Goal: Task Accomplishment & Management: Use online tool/utility

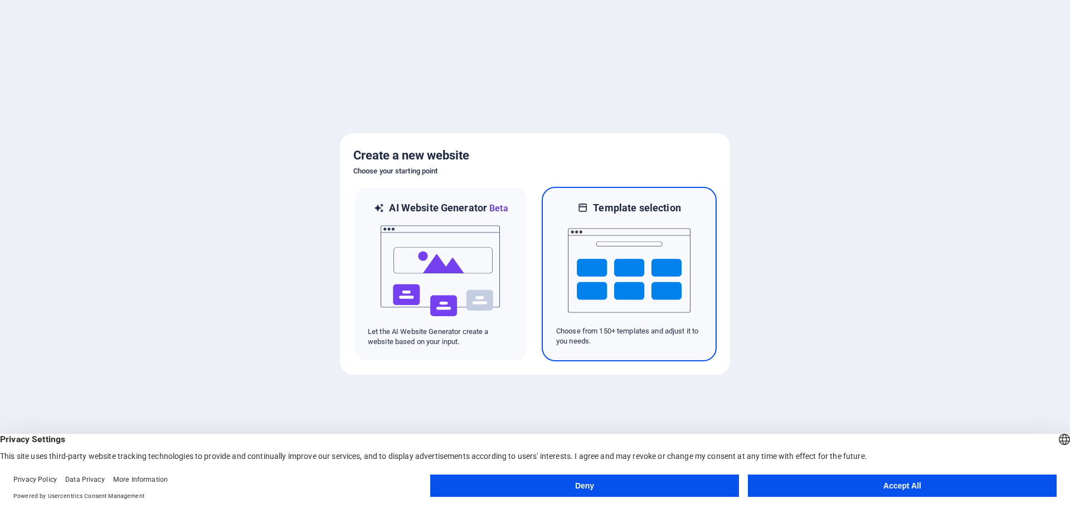
click at [583, 239] on img at bounding box center [629, 270] width 123 height 111
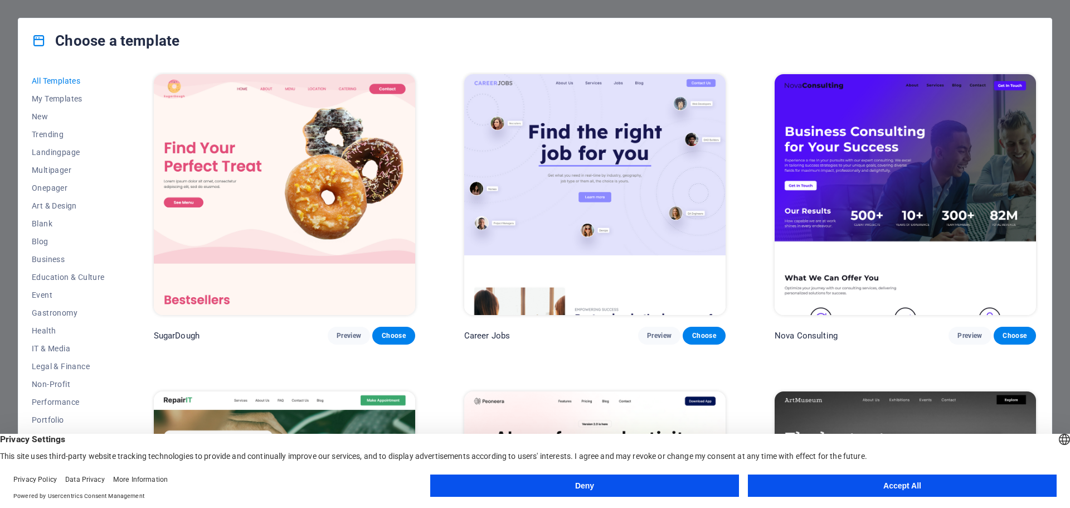
click at [838, 485] on button "Accept All" at bounding box center [902, 485] width 309 height 22
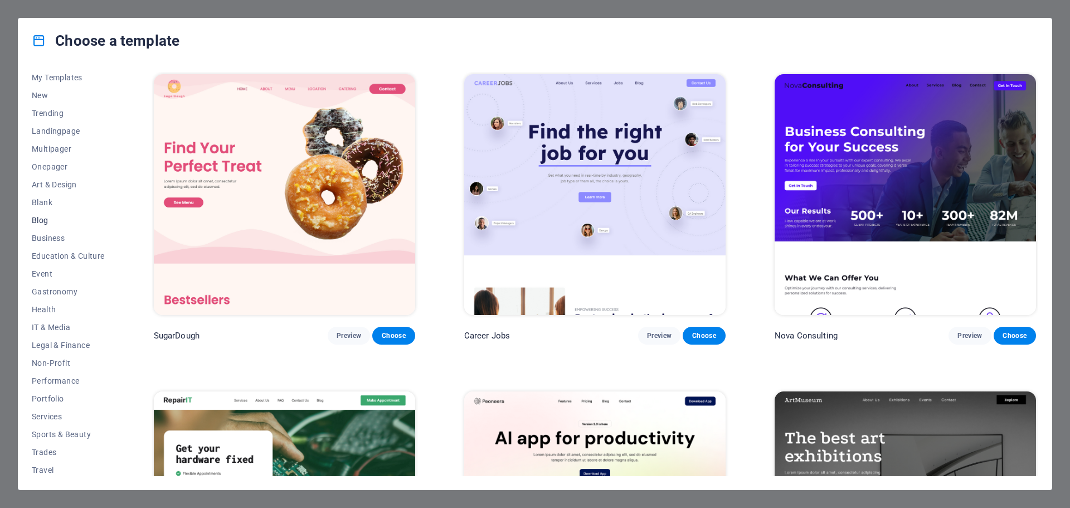
scroll to position [42, 0]
click at [56, 381] on span "Portfolio" at bounding box center [68, 377] width 73 height 9
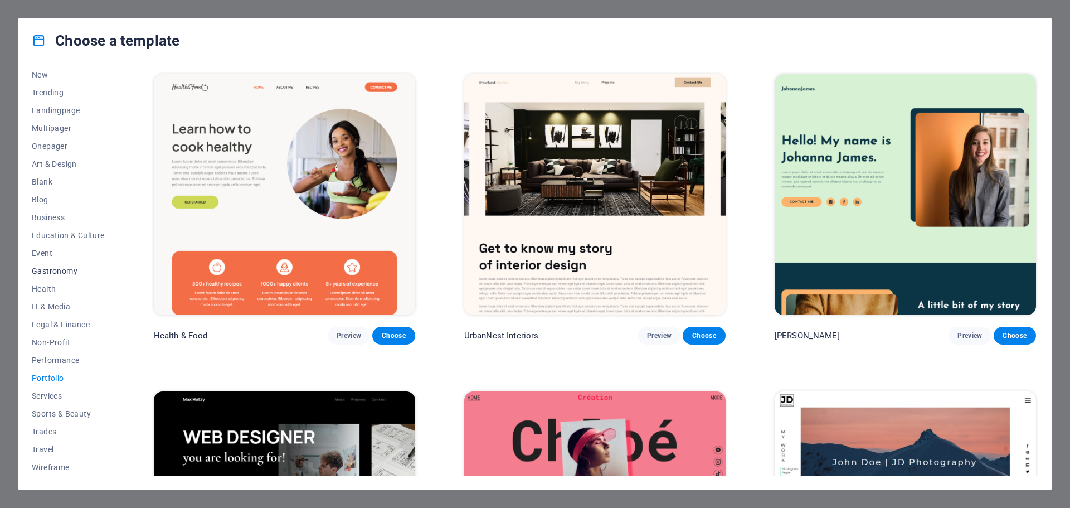
click at [46, 270] on span "Gastronomy" at bounding box center [68, 270] width 73 height 9
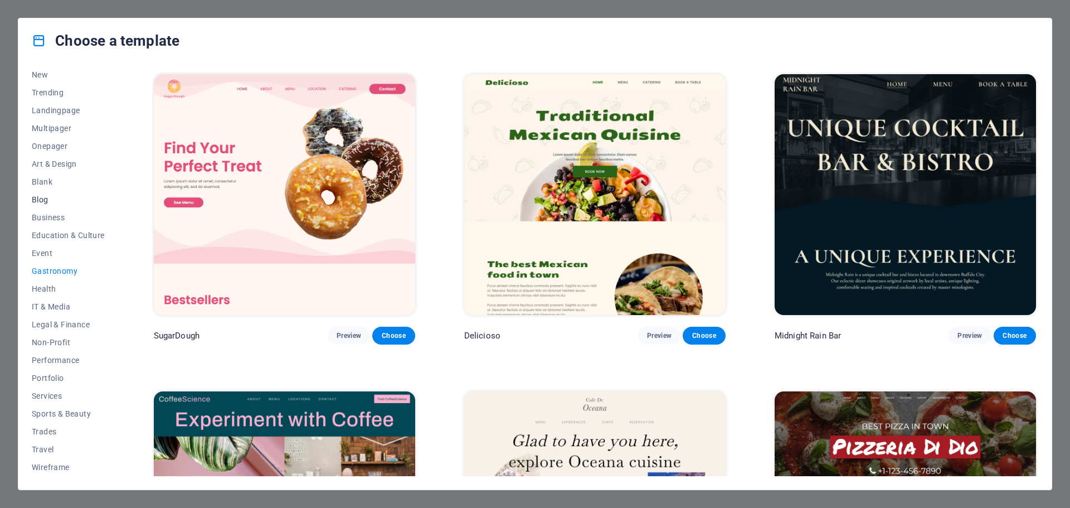
click at [41, 197] on span "Blog" at bounding box center [68, 199] width 73 height 9
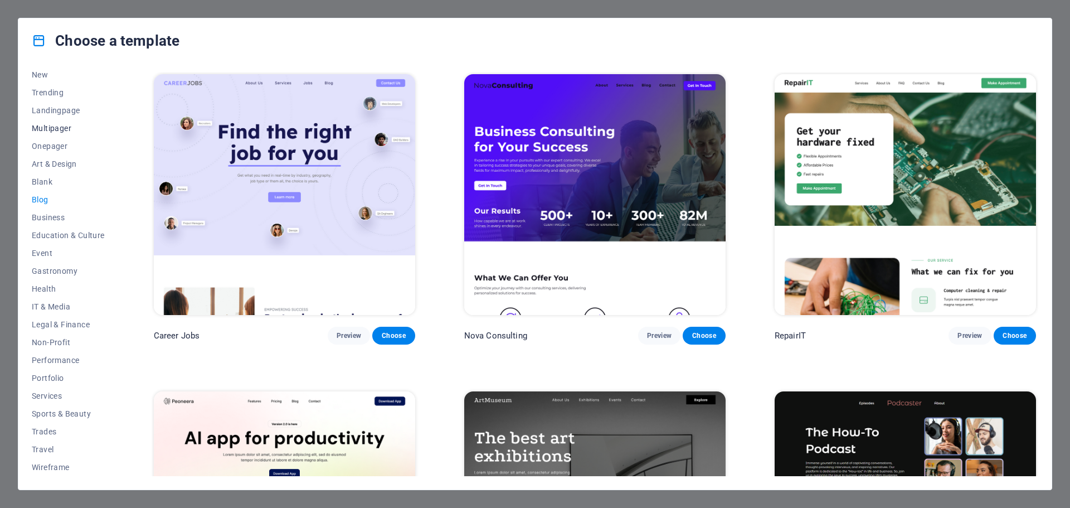
click at [47, 133] on button "Multipager" at bounding box center [68, 128] width 73 height 18
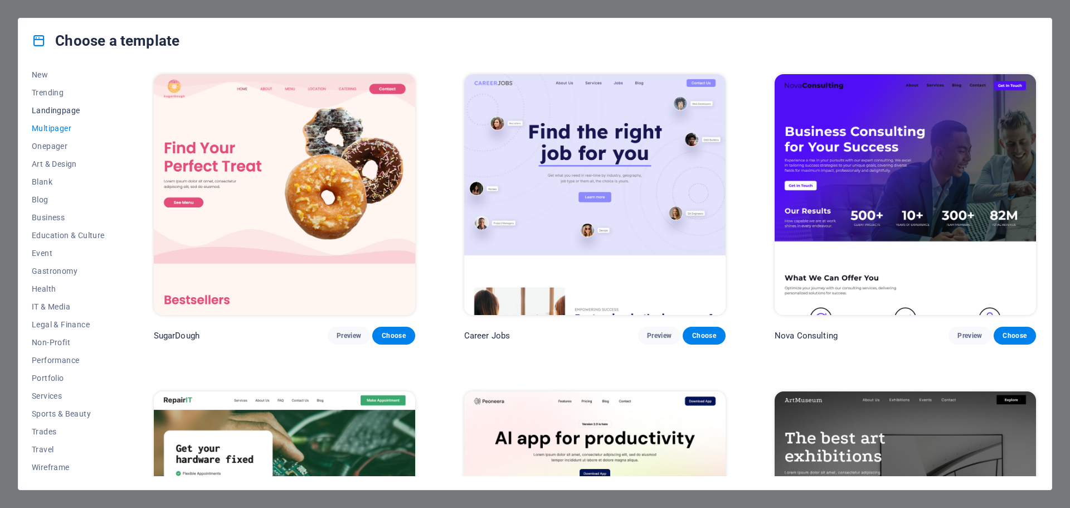
click at [54, 114] on span "Landingpage" at bounding box center [68, 110] width 73 height 9
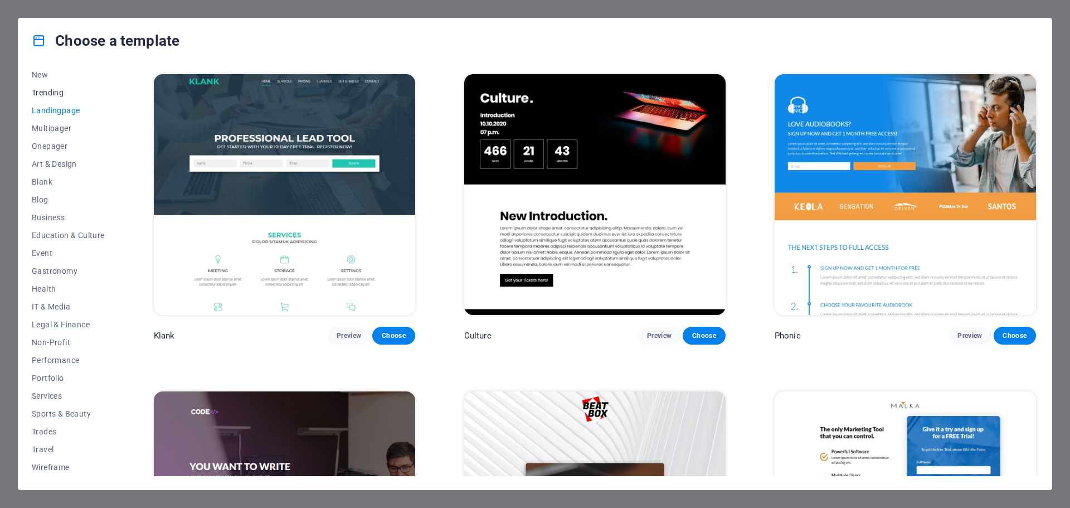
click at [49, 98] on button "Trending" at bounding box center [68, 93] width 73 height 18
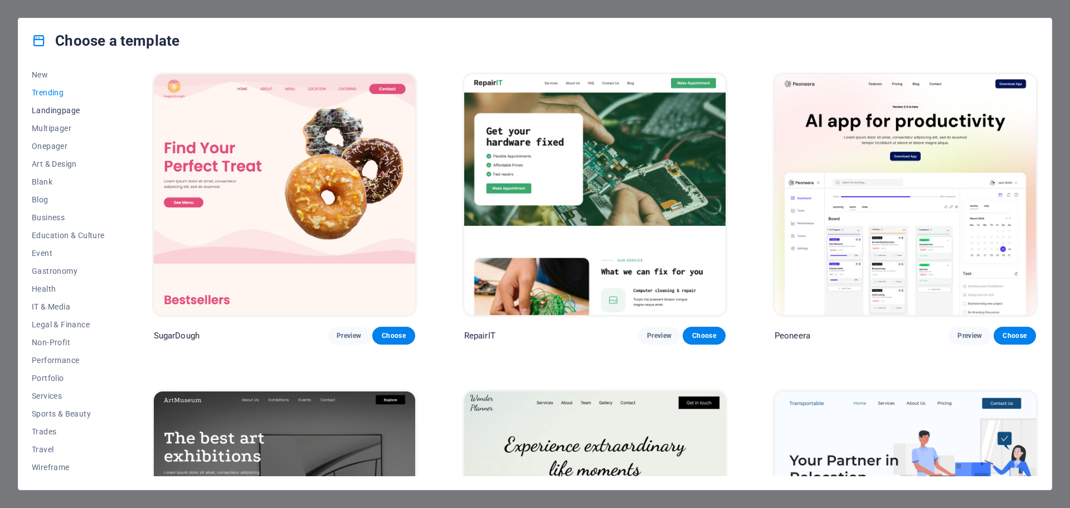
click at [51, 117] on button "Landingpage" at bounding box center [68, 110] width 73 height 18
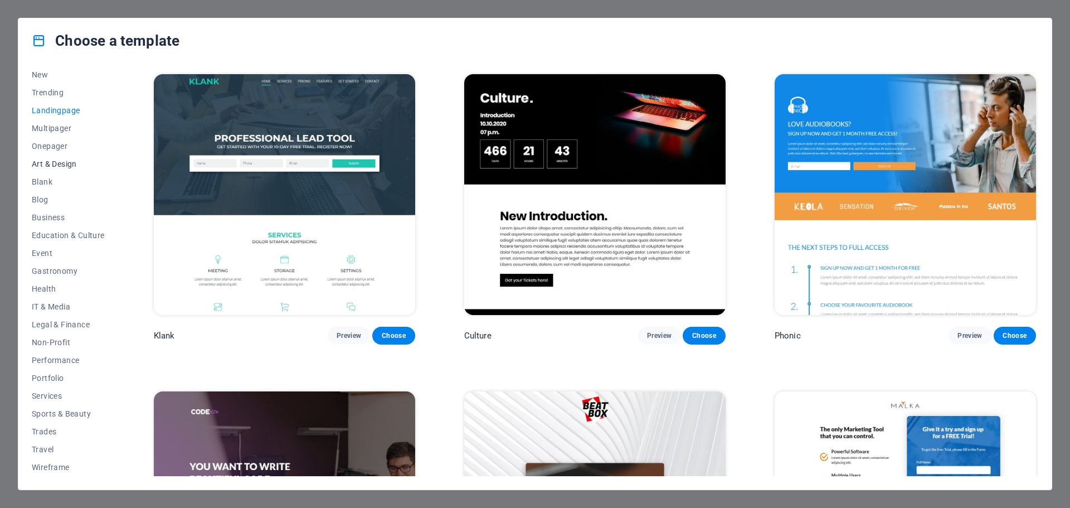
click at [55, 162] on span "Art & Design" at bounding box center [68, 163] width 73 height 9
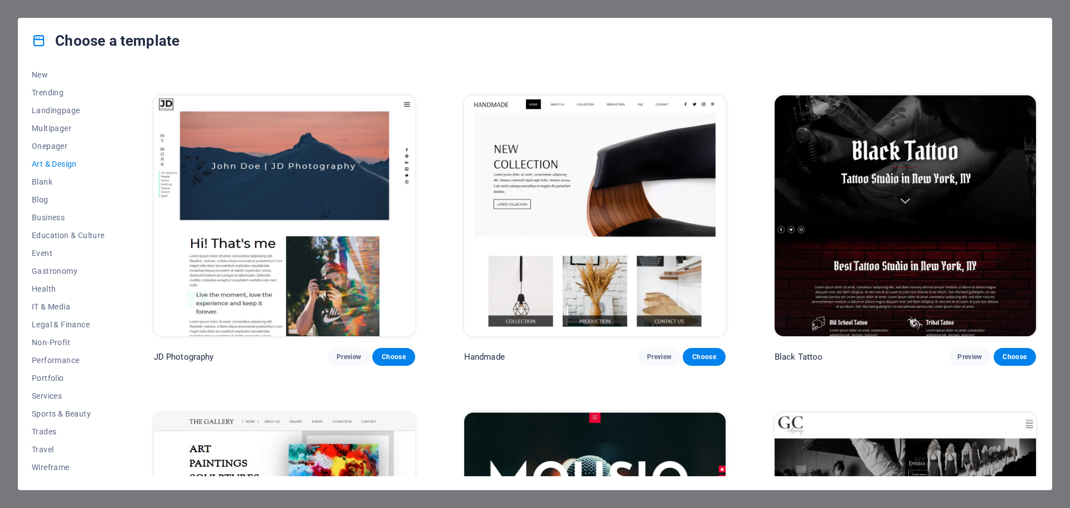
scroll to position [295, 0]
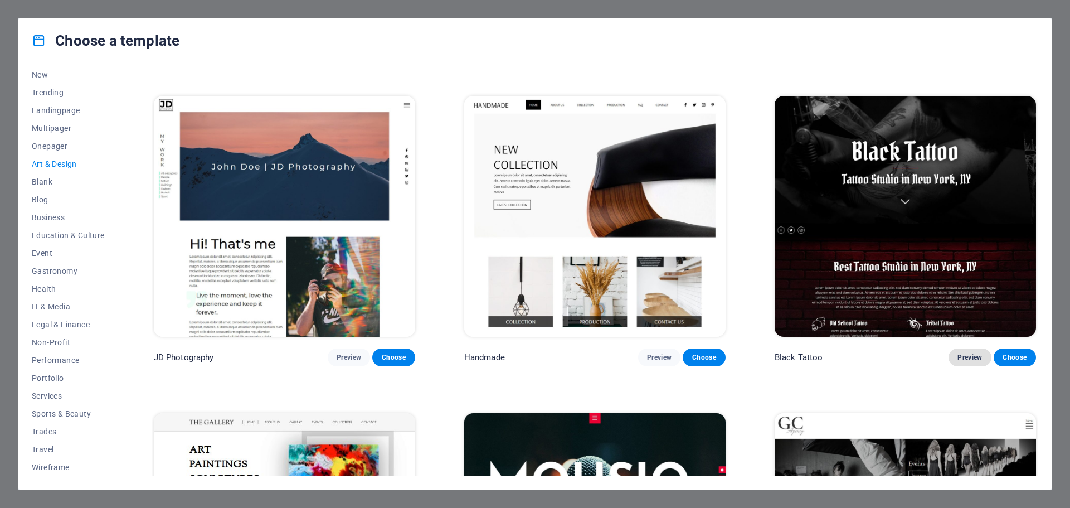
click at [975, 359] on button "Preview" at bounding box center [970, 357] width 42 height 18
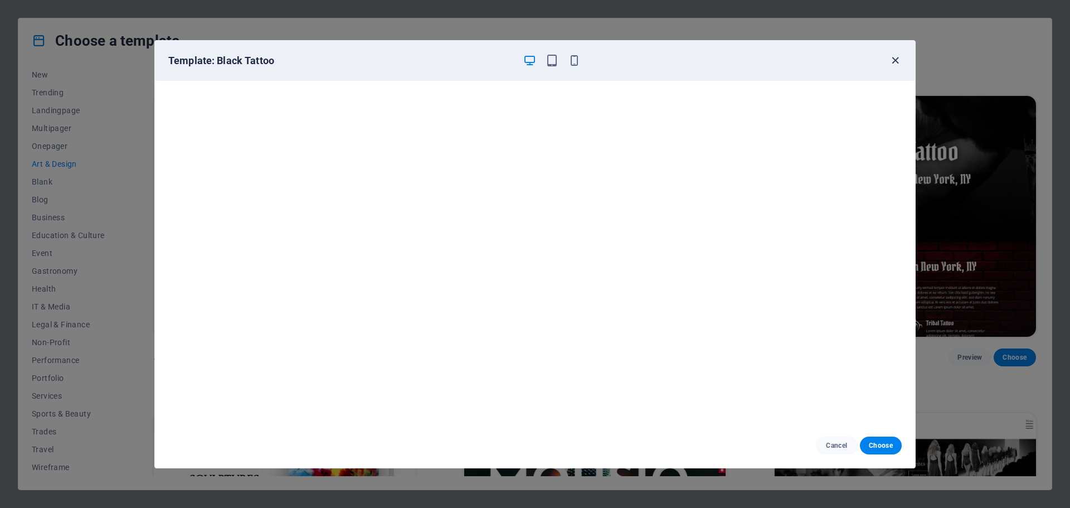
click at [893, 62] on icon "button" at bounding box center [895, 60] width 13 height 13
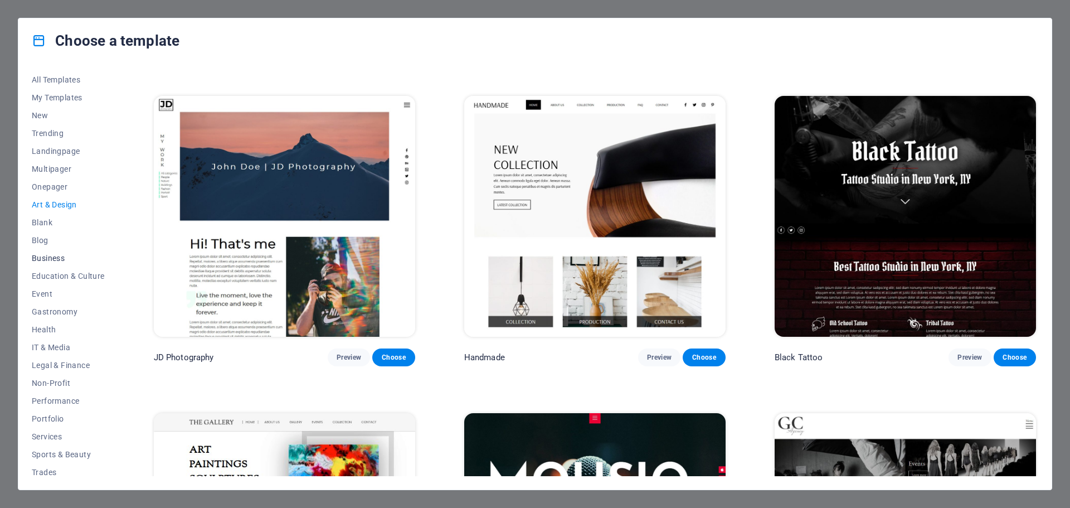
scroll to position [0, 0]
click at [69, 84] on span "All Templates" at bounding box center [68, 80] width 73 height 9
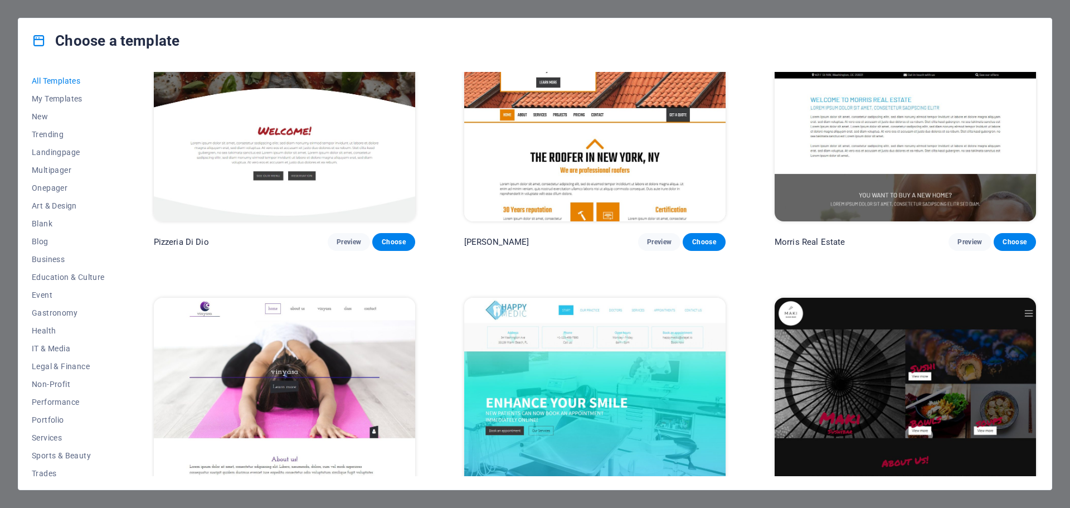
scroll to position [6931, 0]
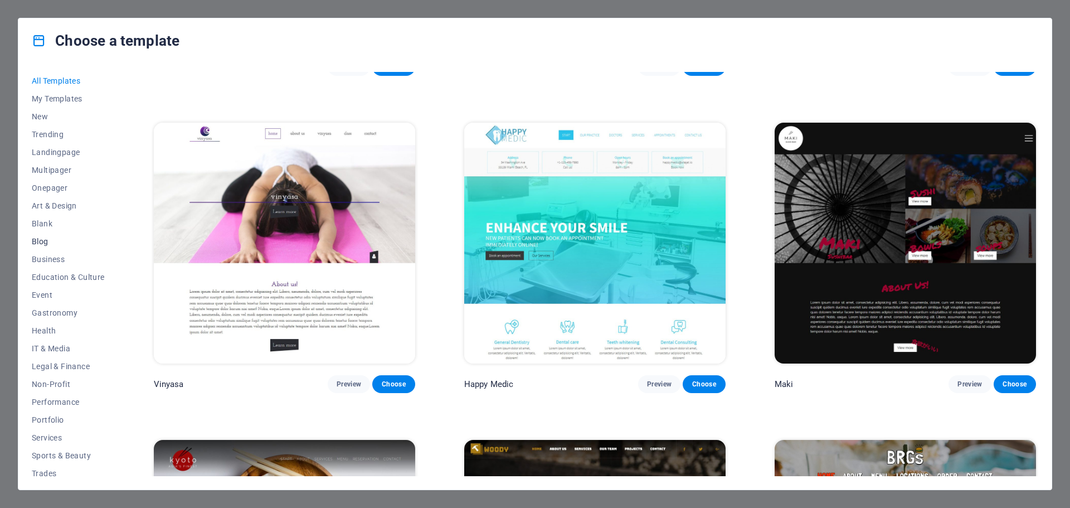
click at [42, 240] on span "Blog" at bounding box center [68, 241] width 73 height 9
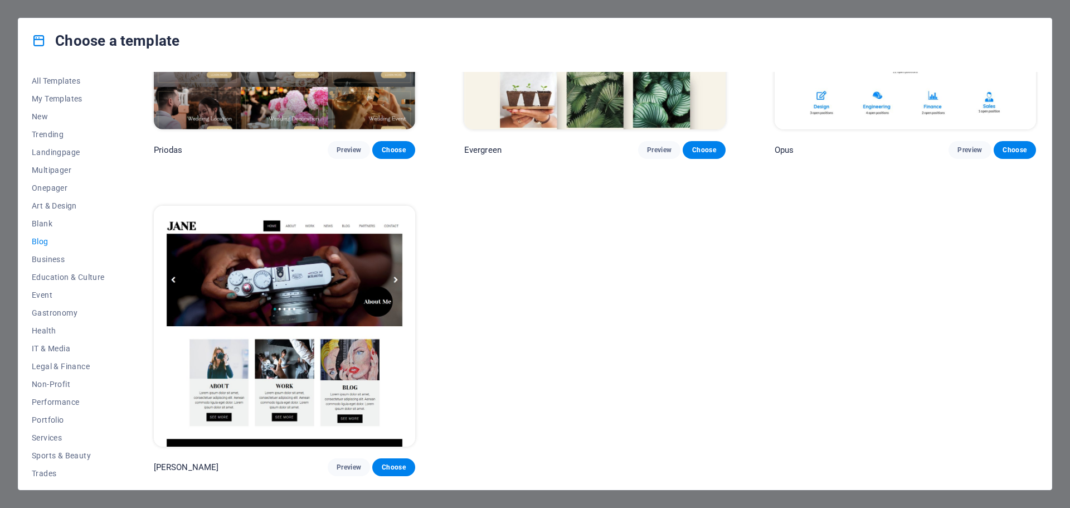
scroll to position [2395, 0]
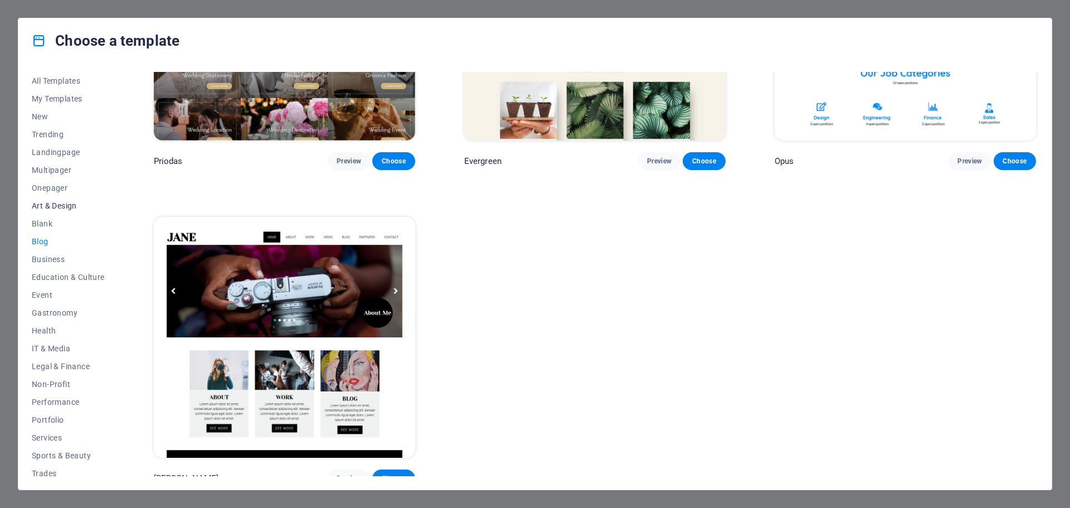
click at [55, 206] on span "Art & Design" at bounding box center [68, 205] width 73 height 9
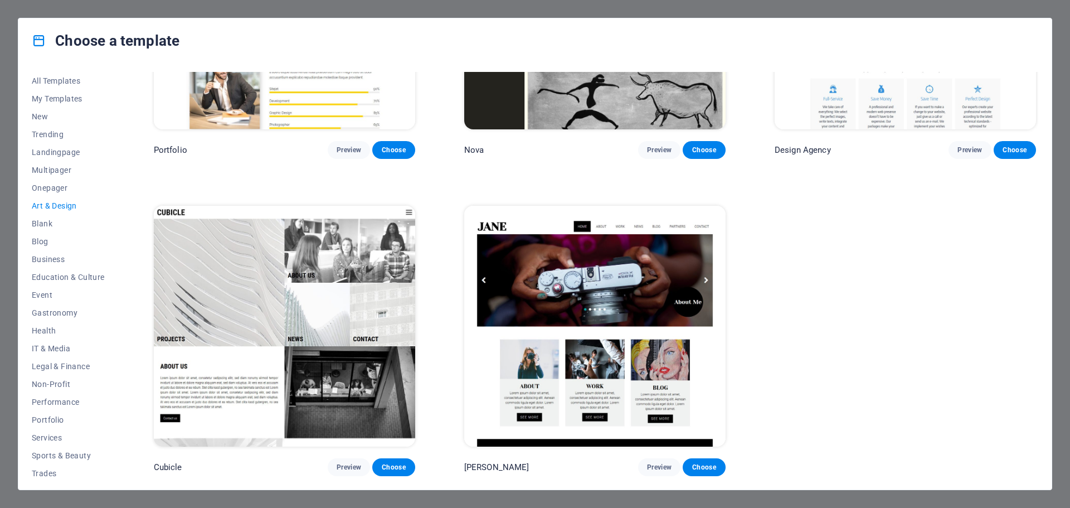
scroll to position [1131, 0]
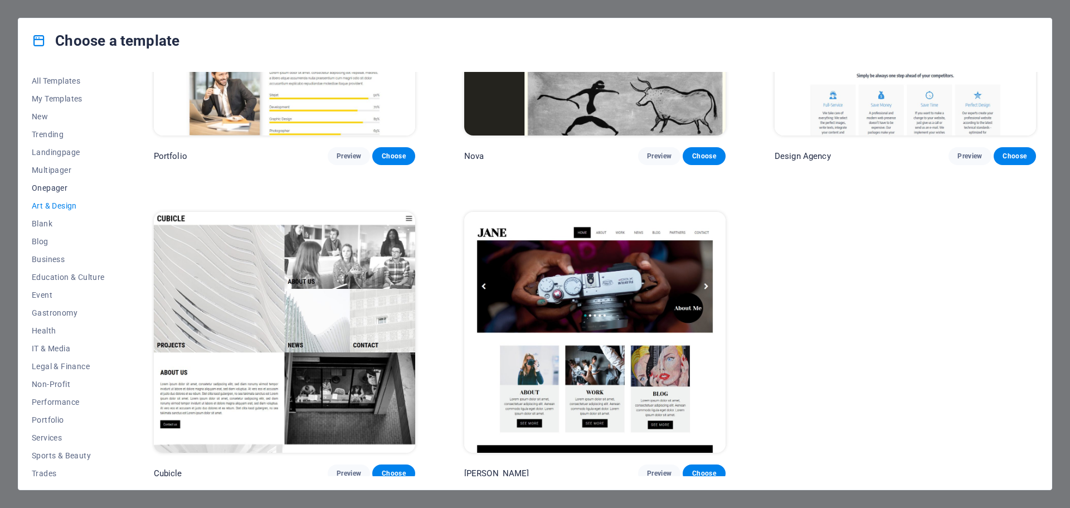
click at [55, 192] on span "Onepager" at bounding box center [68, 187] width 73 height 9
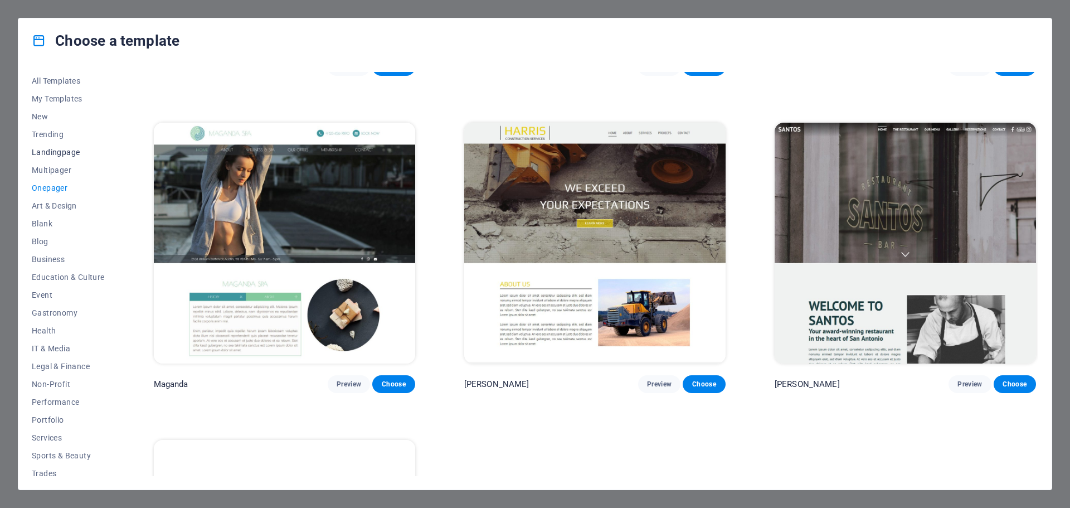
click at [58, 157] on button "Landingpage" at bounding box center [68, 152] width 73 height 18
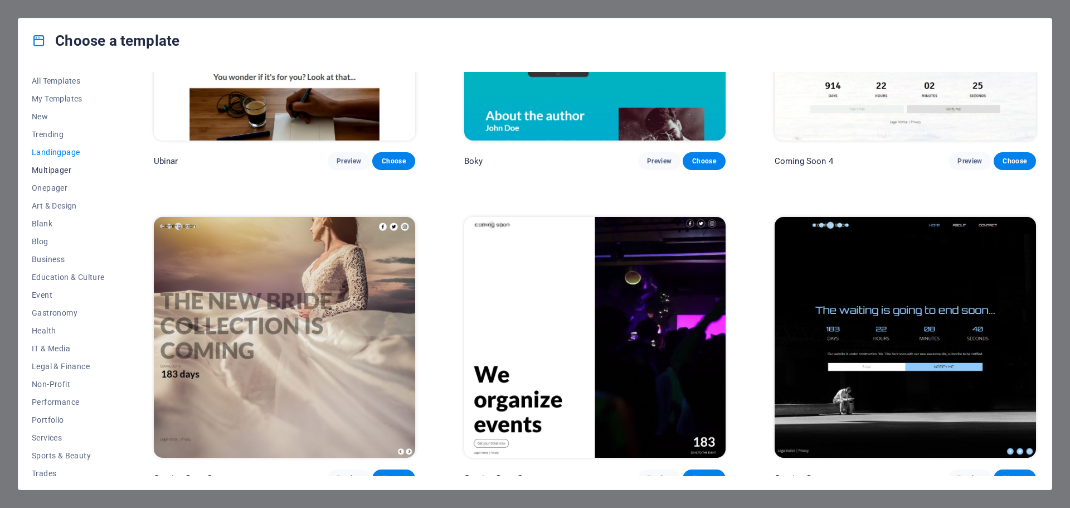
click at [53, 173] on span "Multipager" at bounding box center [68, 170] width 73 height 9
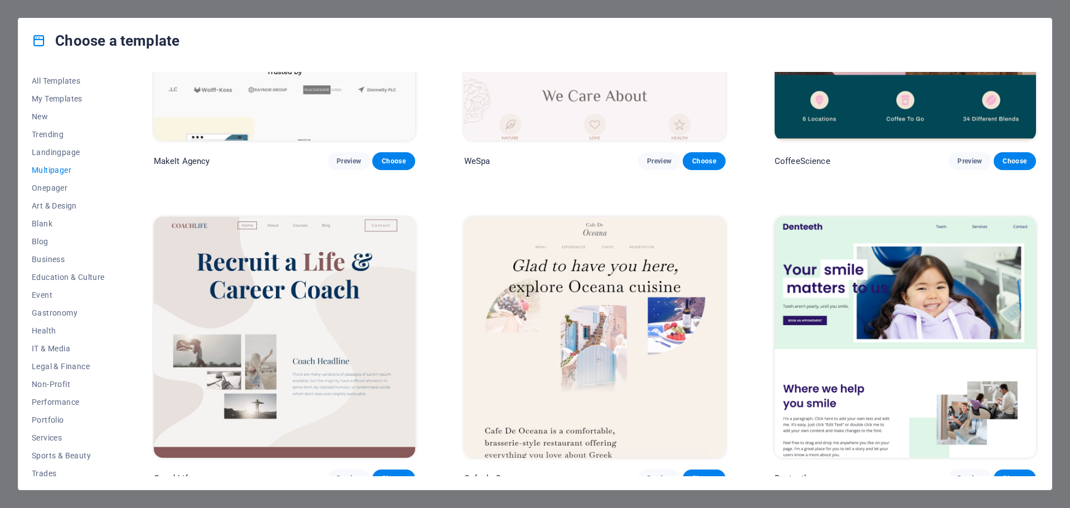
scroll to position [6819, 0]
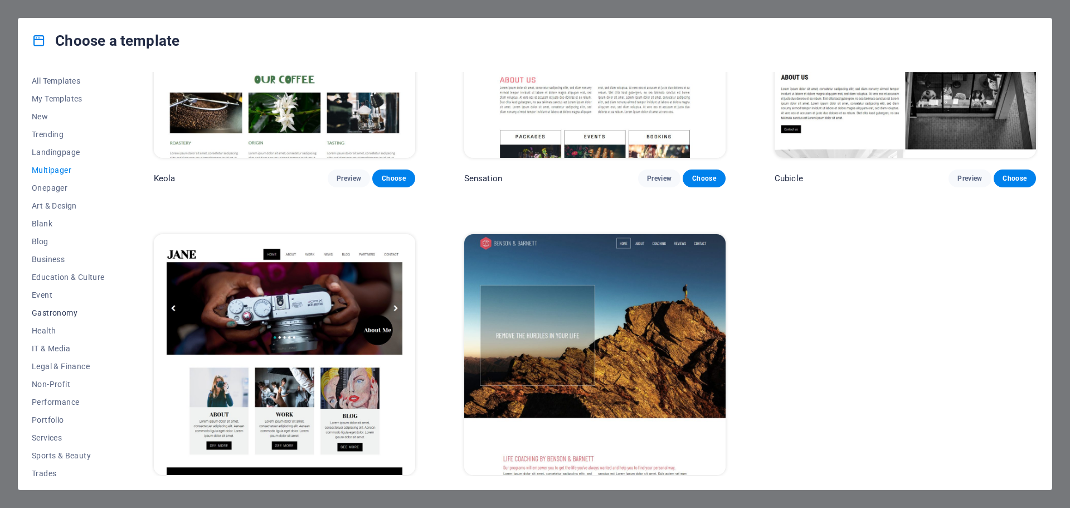
click at [55, 317] on button "Gastronomy" at bounding box center [68, 313] width 73 height 18
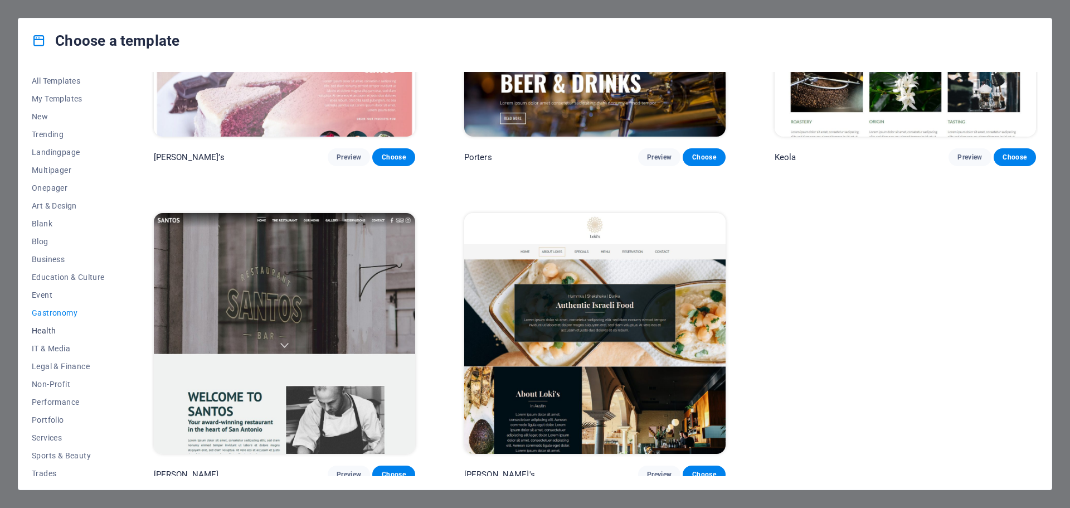
click at [45, 334] on span "Health" at bounding box center [68, 330] width 73 height 9
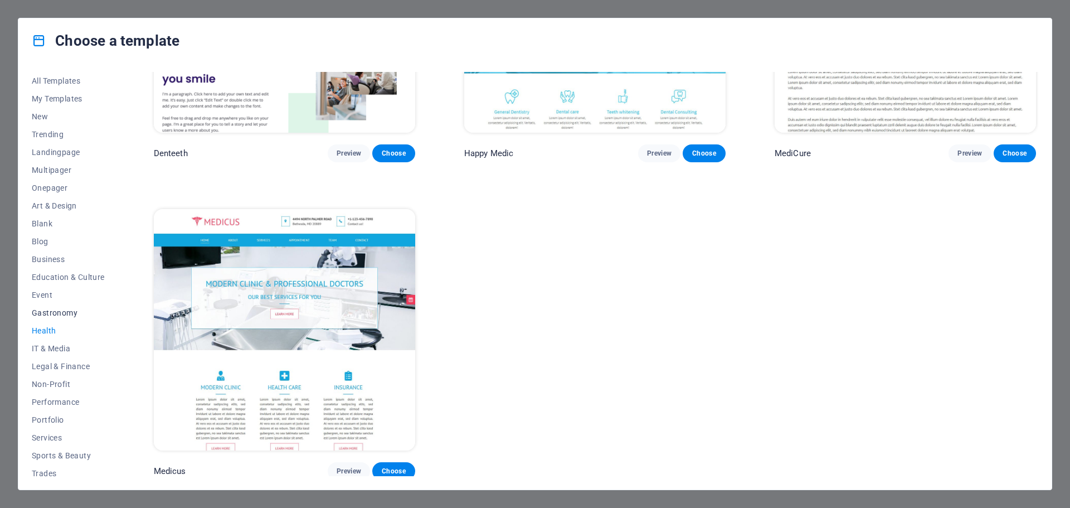
click at [42, 312] on span "Gastronomy" at bounding box center [68, 312] width 73 height 9
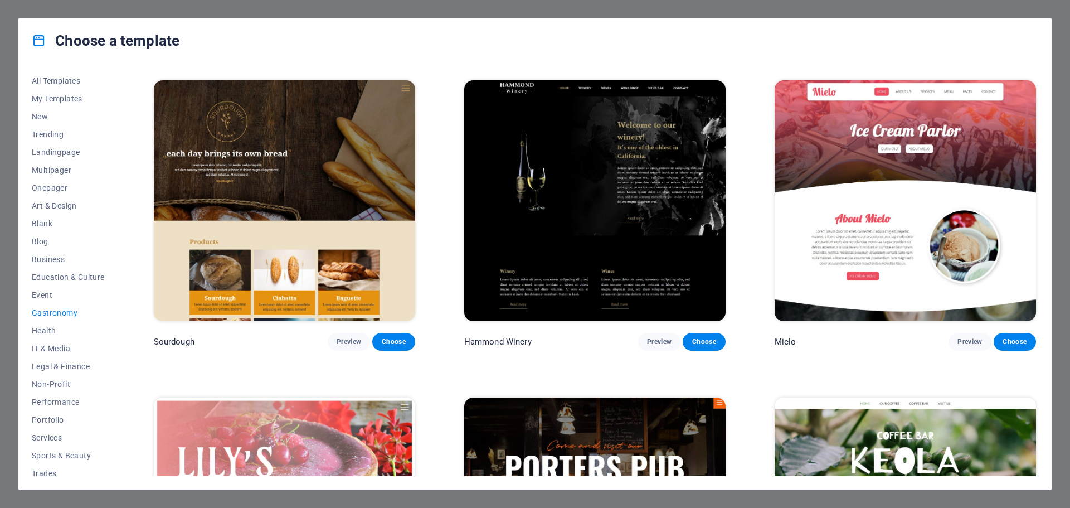
scroll to position [723, 0]
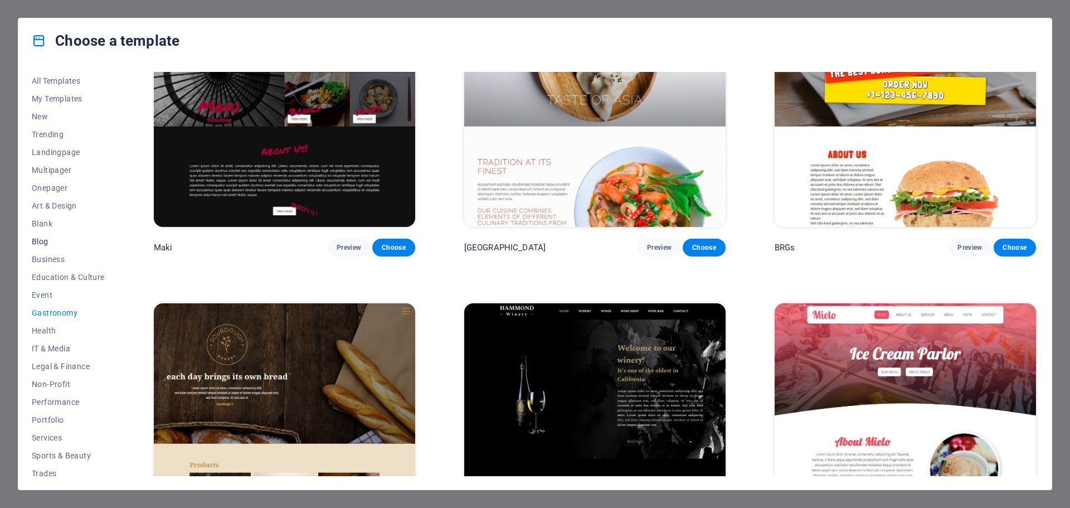
click at [32, 240] on span "Blog" at bounding box center [68, 241] width 73 height 9
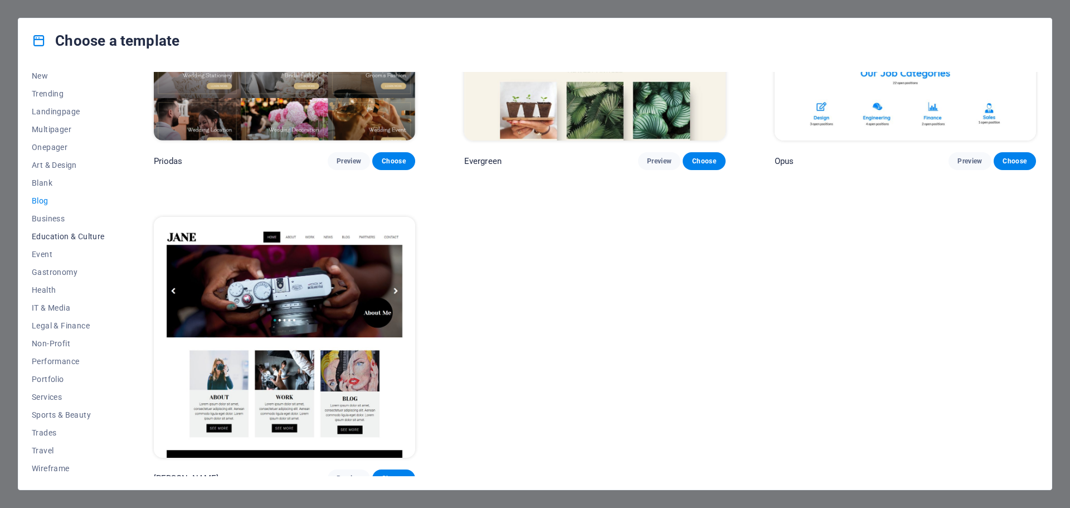
scroll to position [42, 0]
click at [57, 362] on span "Performance" at bounding box center [68, 360] width 73 height 9
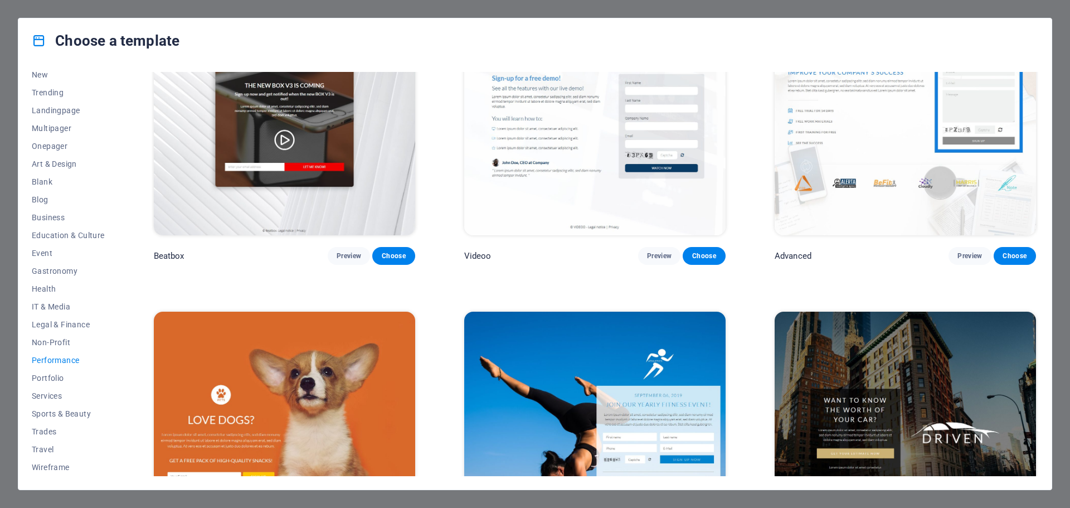
scroll to position [388, 0]
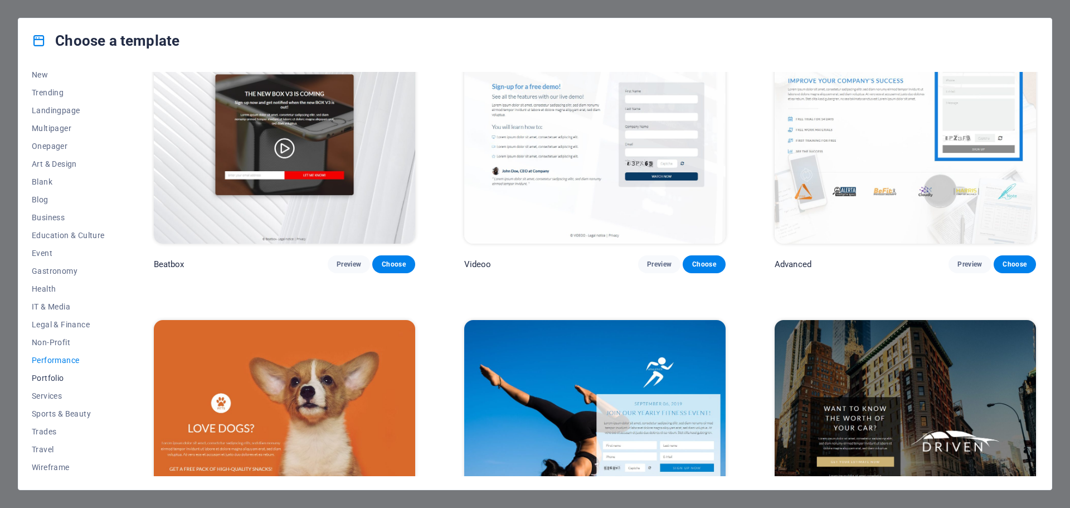
click at [51, 381] on span "Portfolio" at bounding box center [68, 377] width 73 height 9
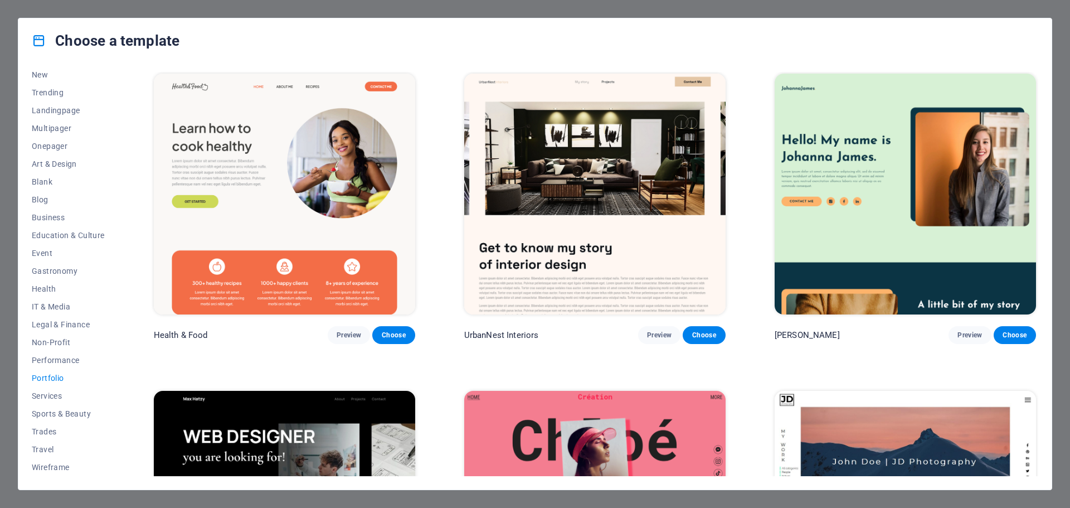
scroll to position [0, 0]
click at [50, 431] on span "Trades" at bounding box center [68, 431] width 73 height 9
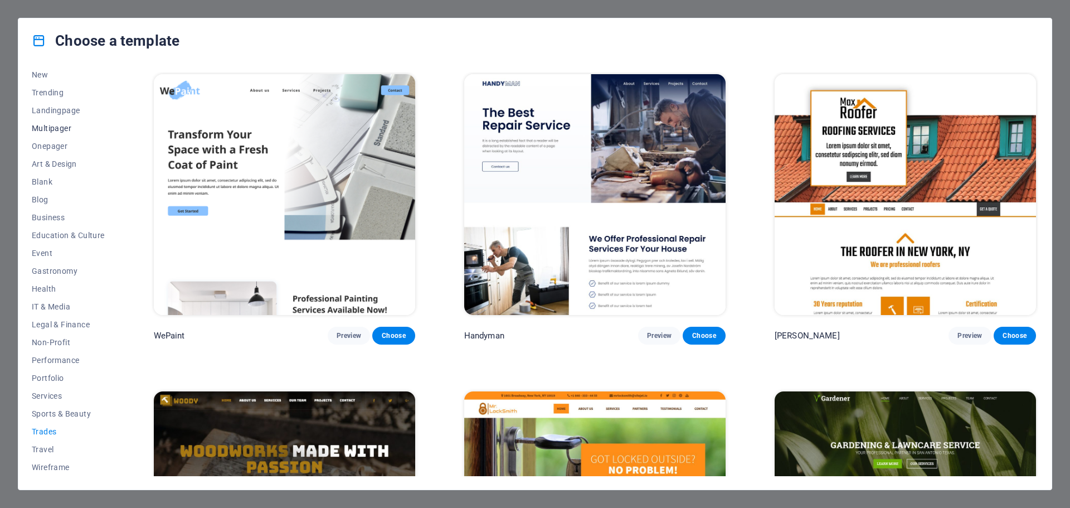
click at [50, 130] on span "Multipager" at bounding box center [68, 128] width 73 height 9
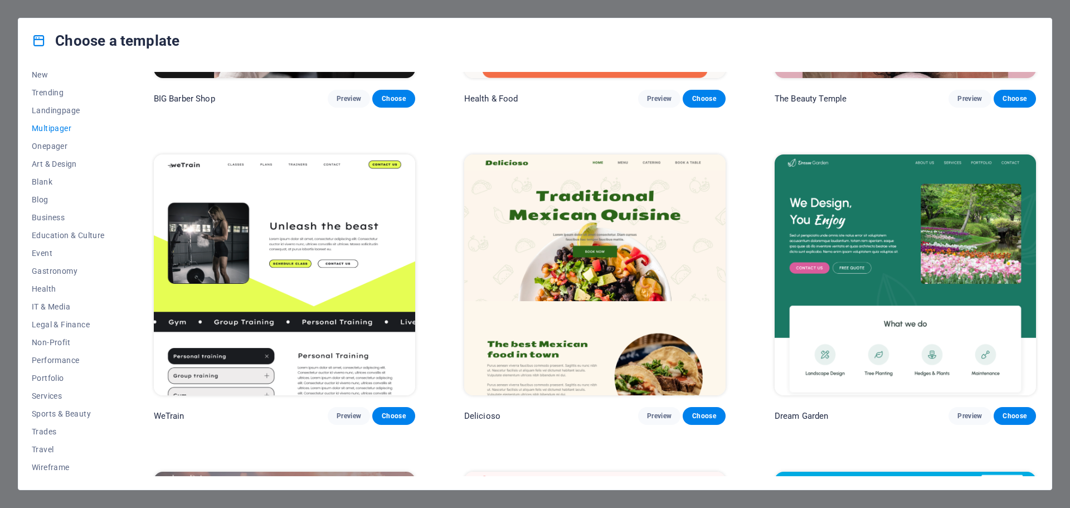
scroll to position [1226, 0]
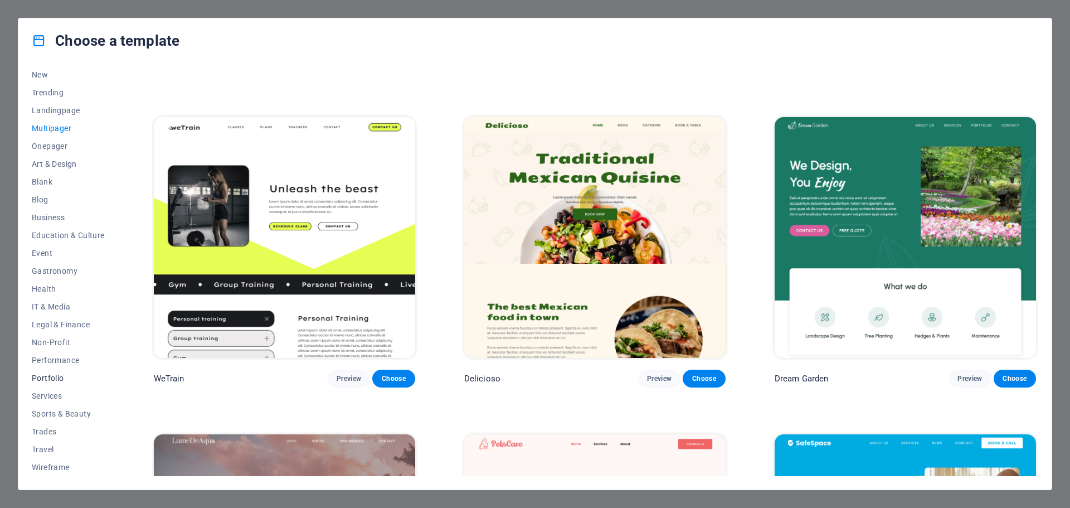
click at [53, 381] on span "Portfolio" at bounding box center [68, 377] width 73 height 9
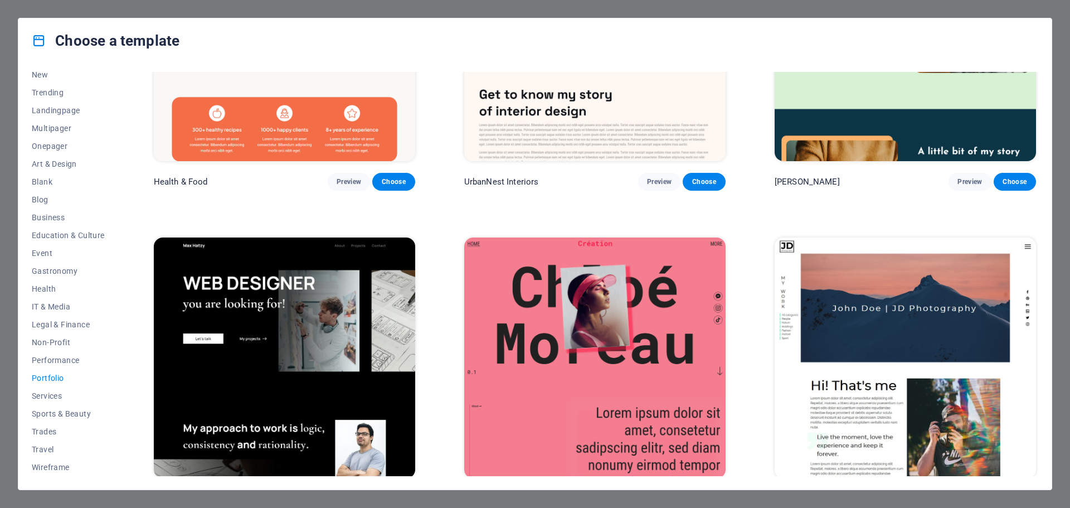
scroll to position [111, 0]
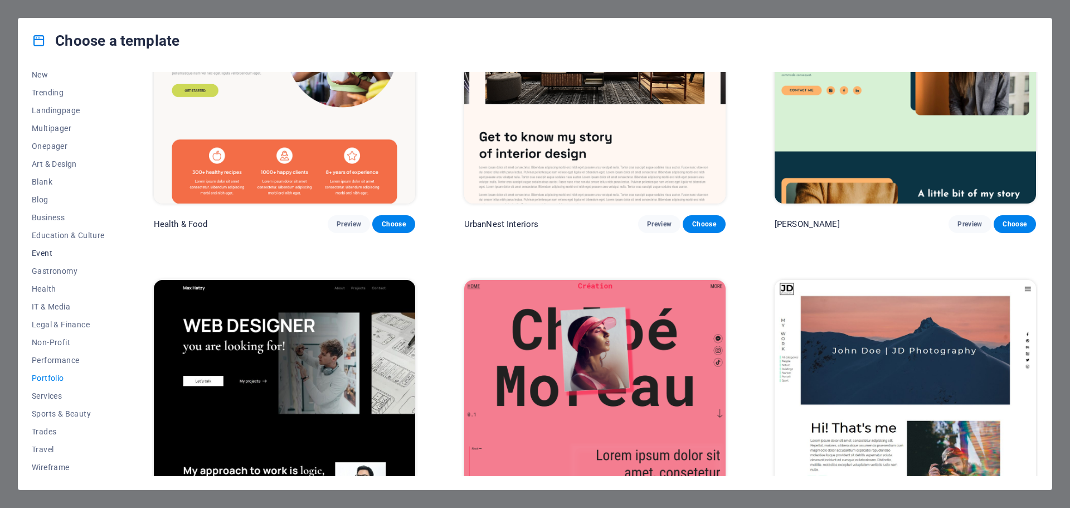
click at [50, 254] on span "Event" at bounding box center [68, 253] width 73 height 9
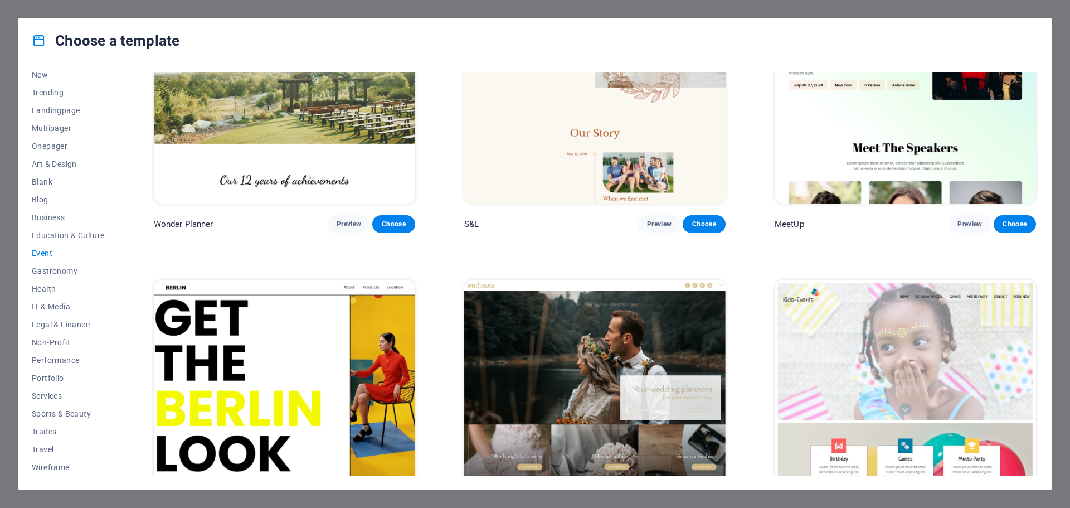
scroll to position [0, 0]
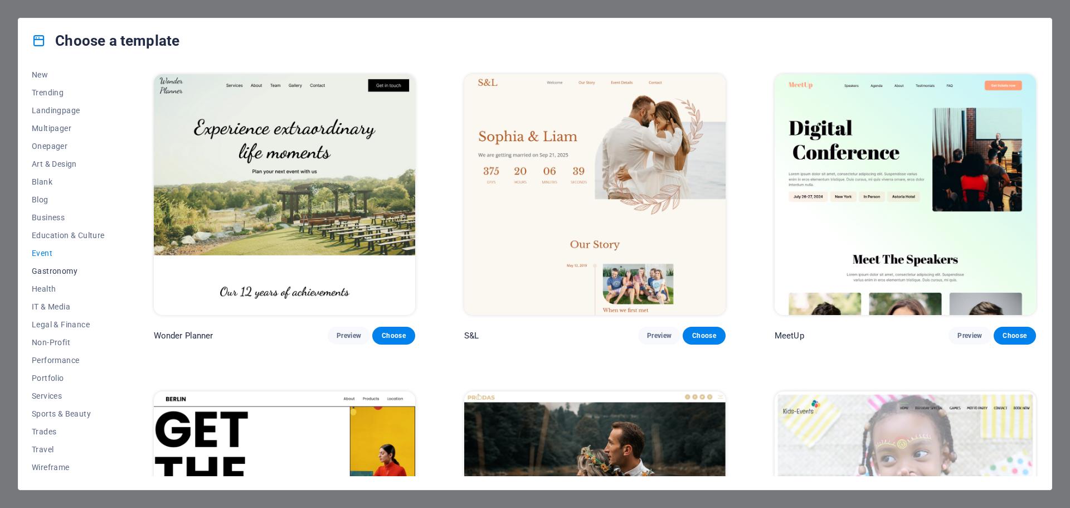
click at [68, 276] on button "Gastronomy" at bounding box center [68, 271] width 73 height 18
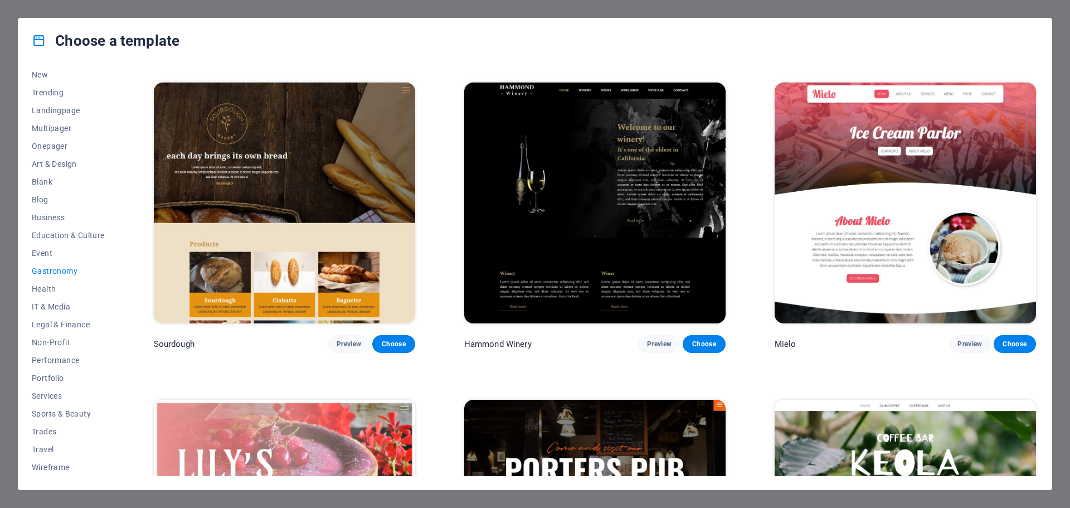
scroll to position [947, 0]
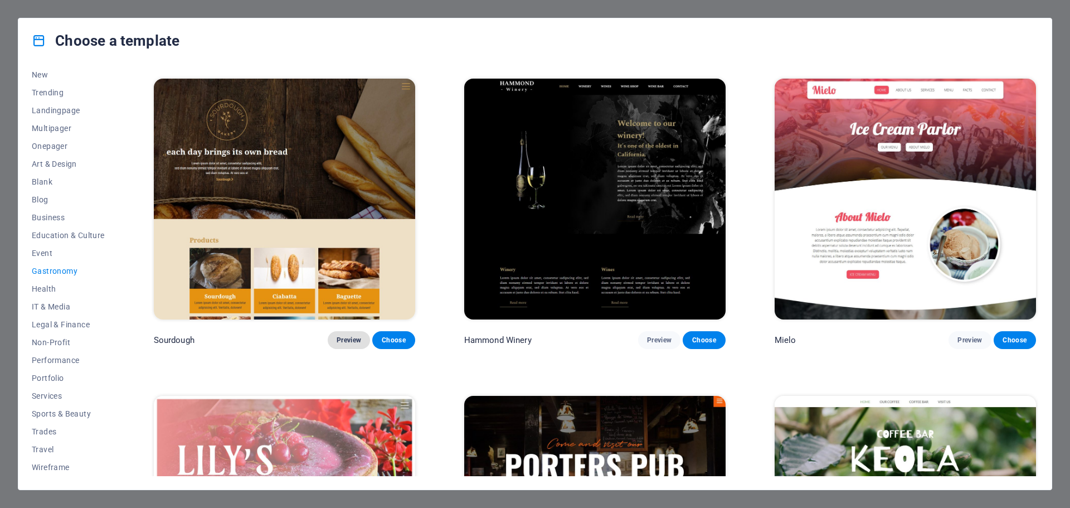
click at [346, 335] on span "Preview" at bounding box center [349, 339] width 25 height 9
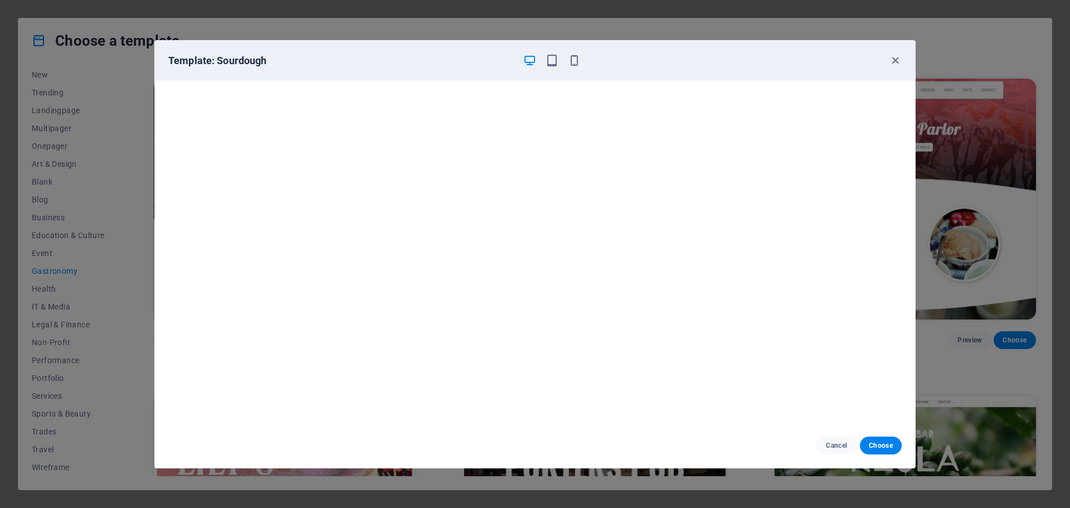
scroll to position [3, 0]
click at [893, 63] on icon "button" at bounding box center [895, 60] width 13 height 13
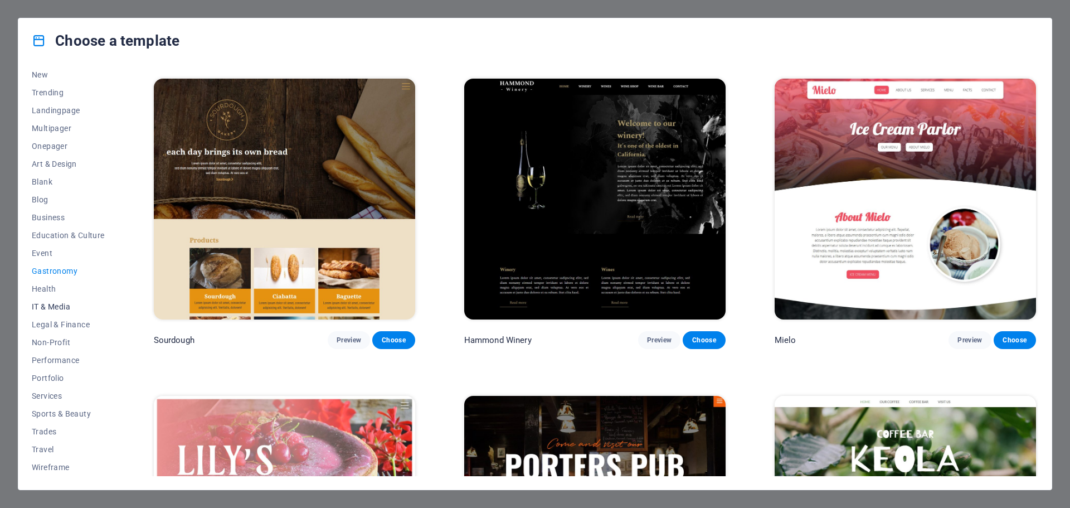
drag, startPoint x: 59, startPoint y: 307, endPoint x: 65, endPoint y: 303, distance: 7.5
click at [58, 307] on span "IT & Media" at bounding box center [68, 306] width 73 height 9
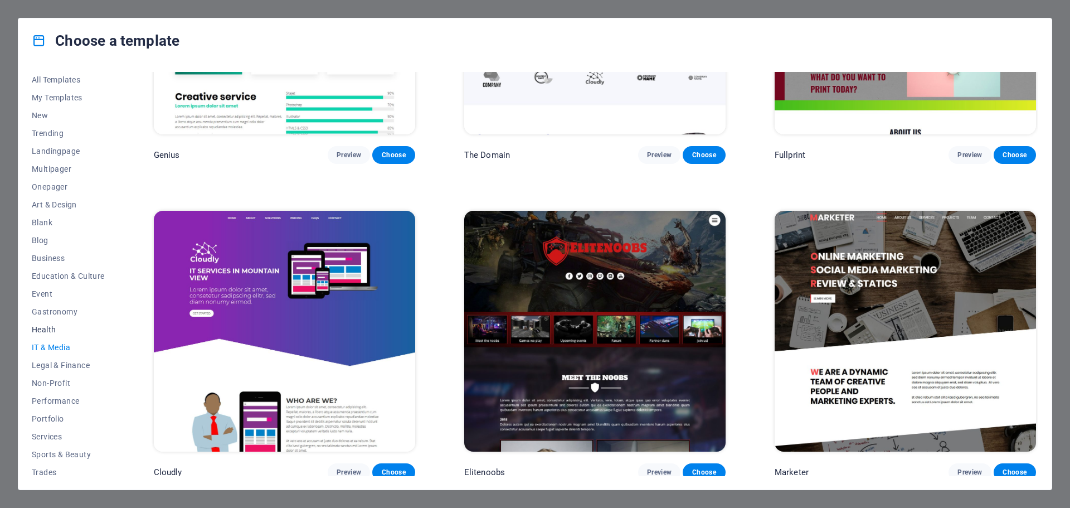
scroll to position [0, 0]
click at [40, 207] on span "Art & Design" at bounding box center [68, 205] width 73 height 9
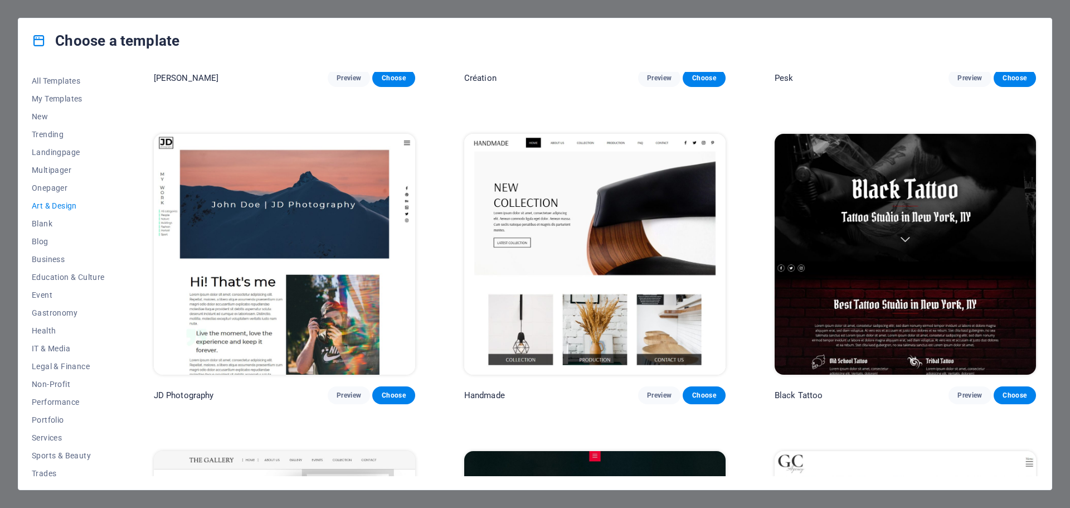
scroll to position [202, 0]
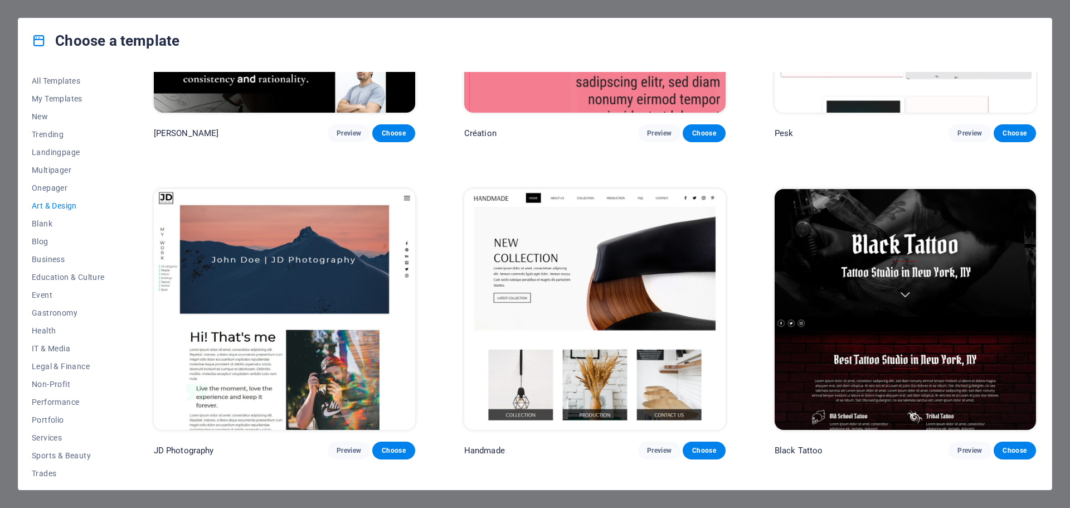
click at [590, 301] on img at bounding box center [594, 309] width 261 height 241
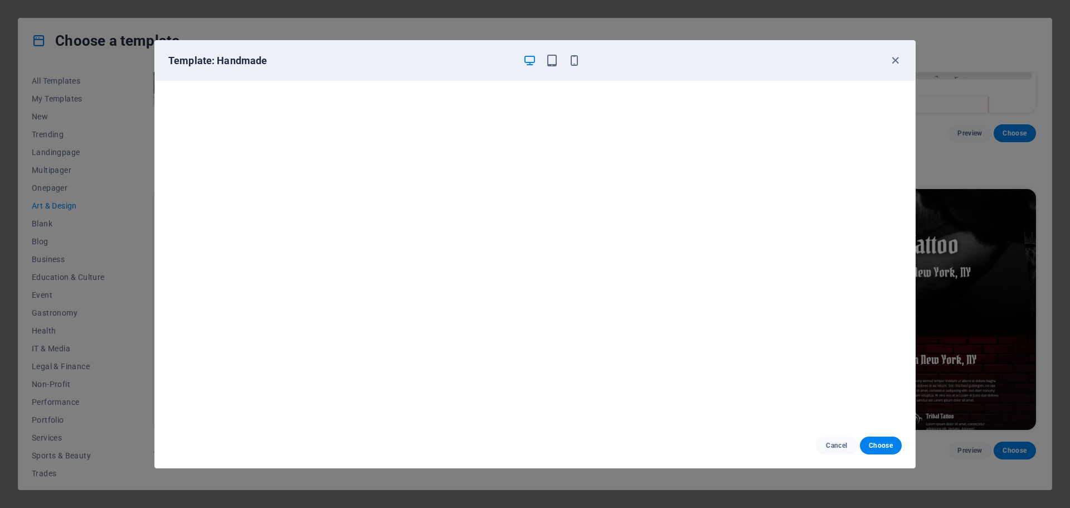
drag, startPoint x: 893, startPoint y: 62, endPoint x: 864, endPoint y: 65, distance: 29.7
click at [892, 62] on icon "button" at bounding box center [895, 60] width 13 height 13
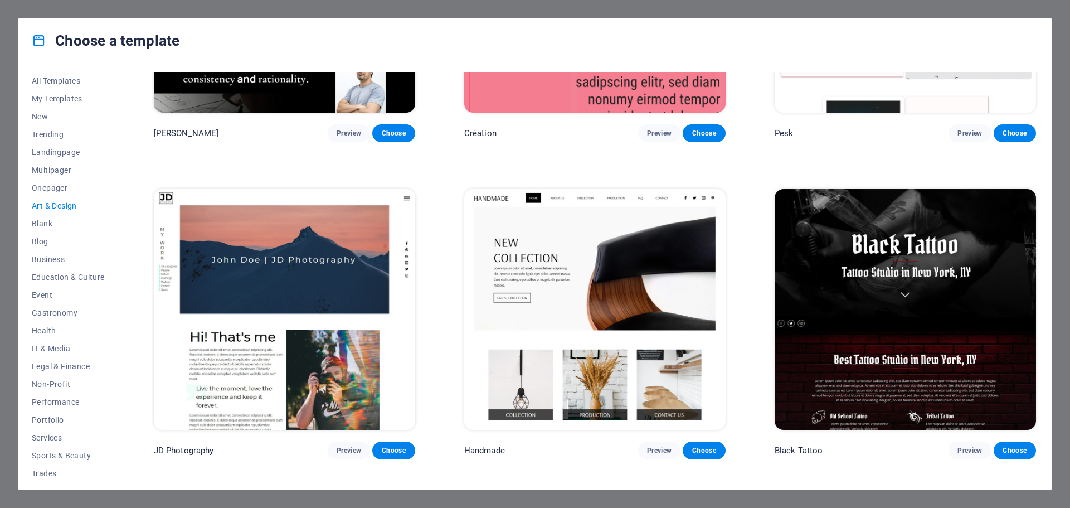
click at [828, 269] on img at bounding box center [905, 309] width 261 height 241
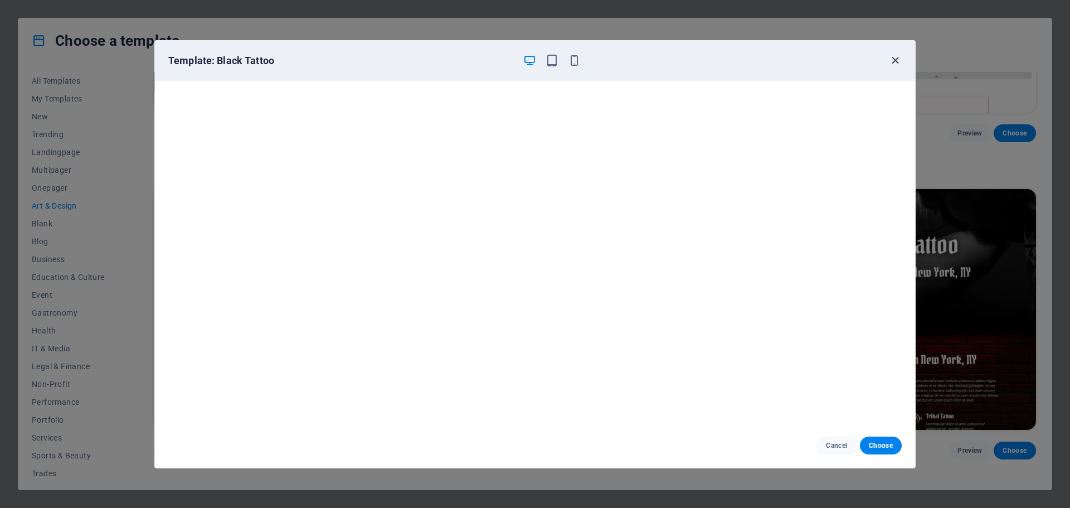
click at [893, 60] on icon "button" at bounding box center [895, 60] width 13 height 13
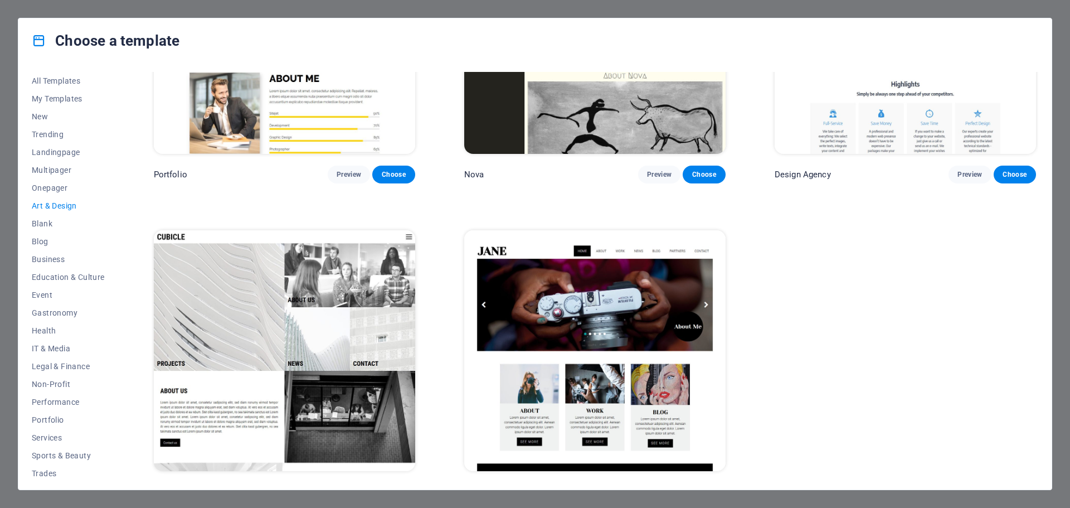
scroll to position [1131, 0]
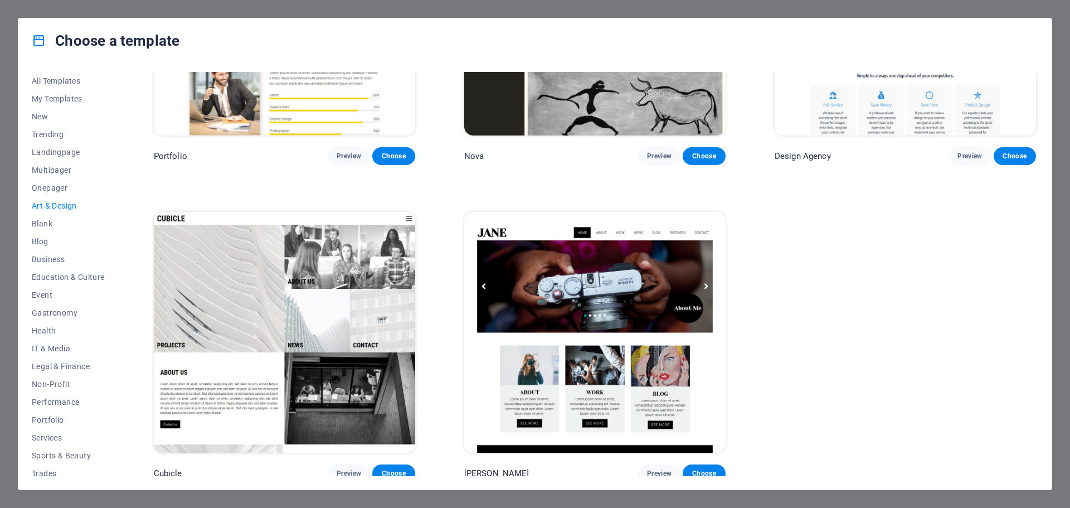
click at [600, 297] on img at bounding box center [594, 332] width 261 height 241
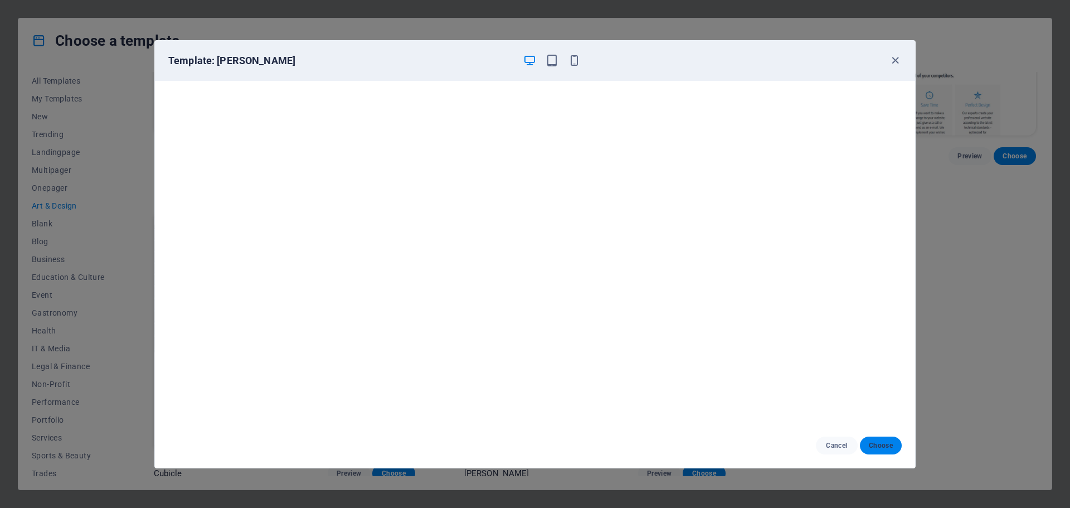
click at [886, 446] on span "Choose" at bounding box center [881, 445] width 24 height 9
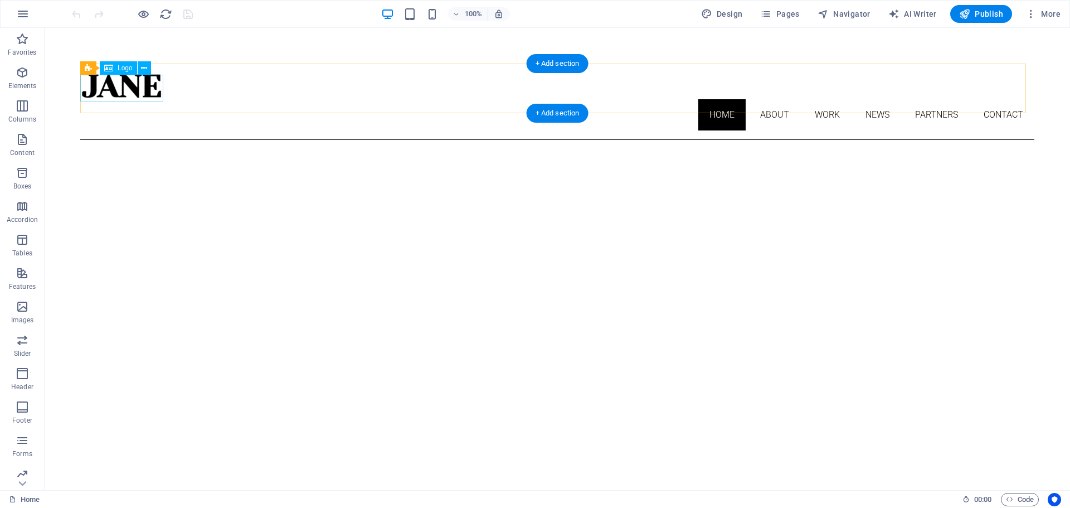
click at [149, 85] on div at bounding box center [557, 85] width 954 height 27
click at [777, 99] on nav "Home About Work News Partners Contact" at bounding box center [557, 114] width 954 height 31
click at [767, 99] on nav "Home About Work News Partners Contact" at bounding box center [557, 114] width 954 height 31
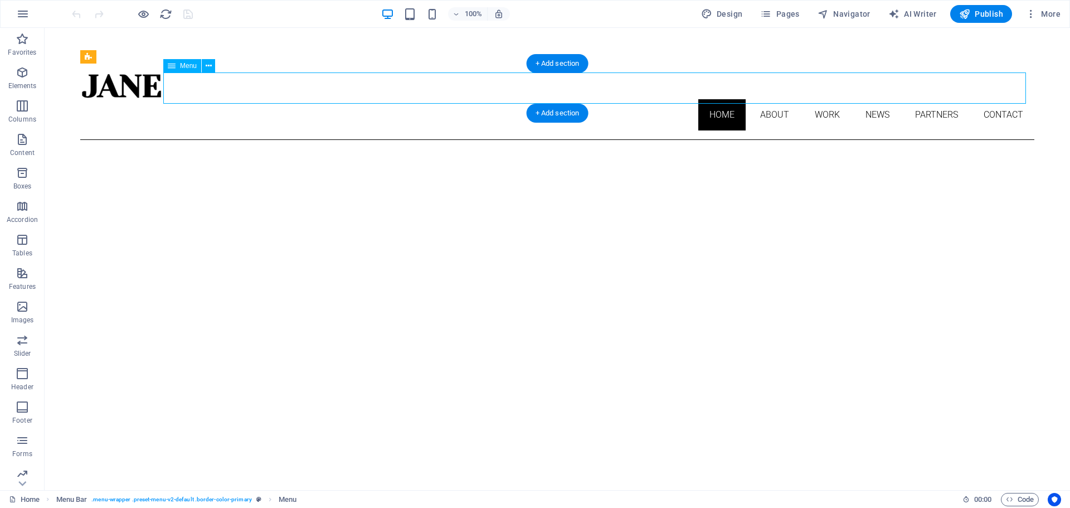
click at [824, 99] on nav "Home About Work News Partners Contact" at bounding box center [557, 114] width 954 height 31
